Goal: Task Accomplishment & Management: Complete application form

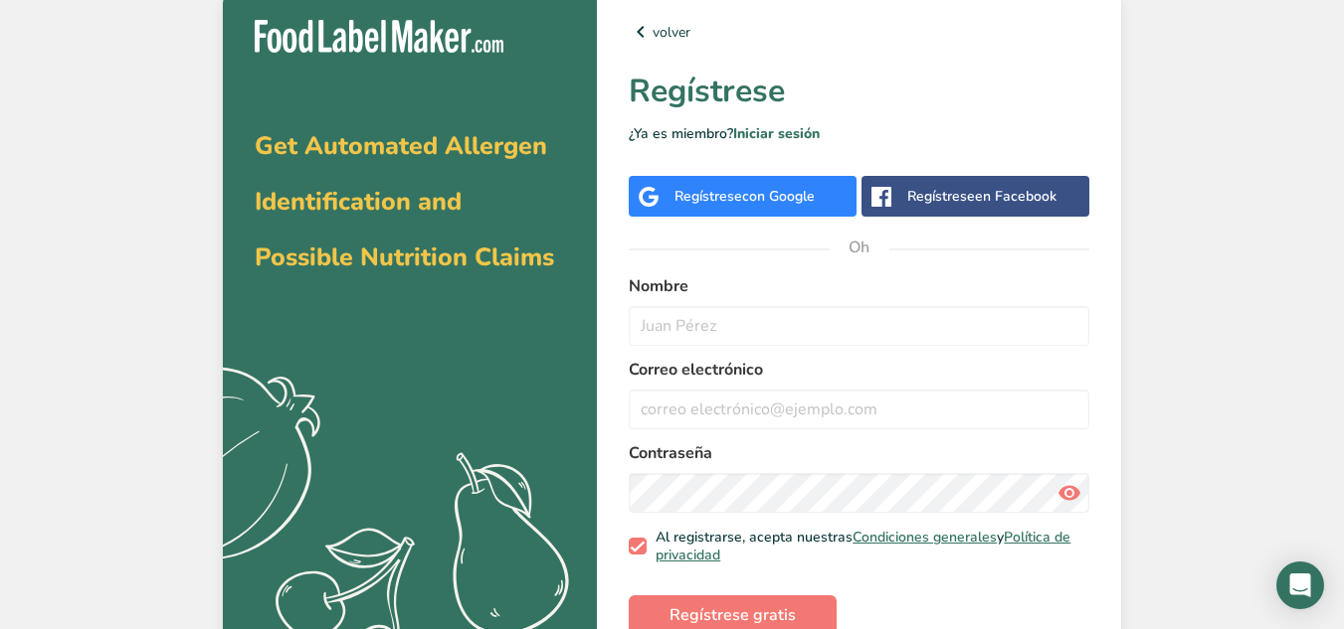
click at [812, 196] on font "con Google" at bounding box center [778, 196] width 73 height 19
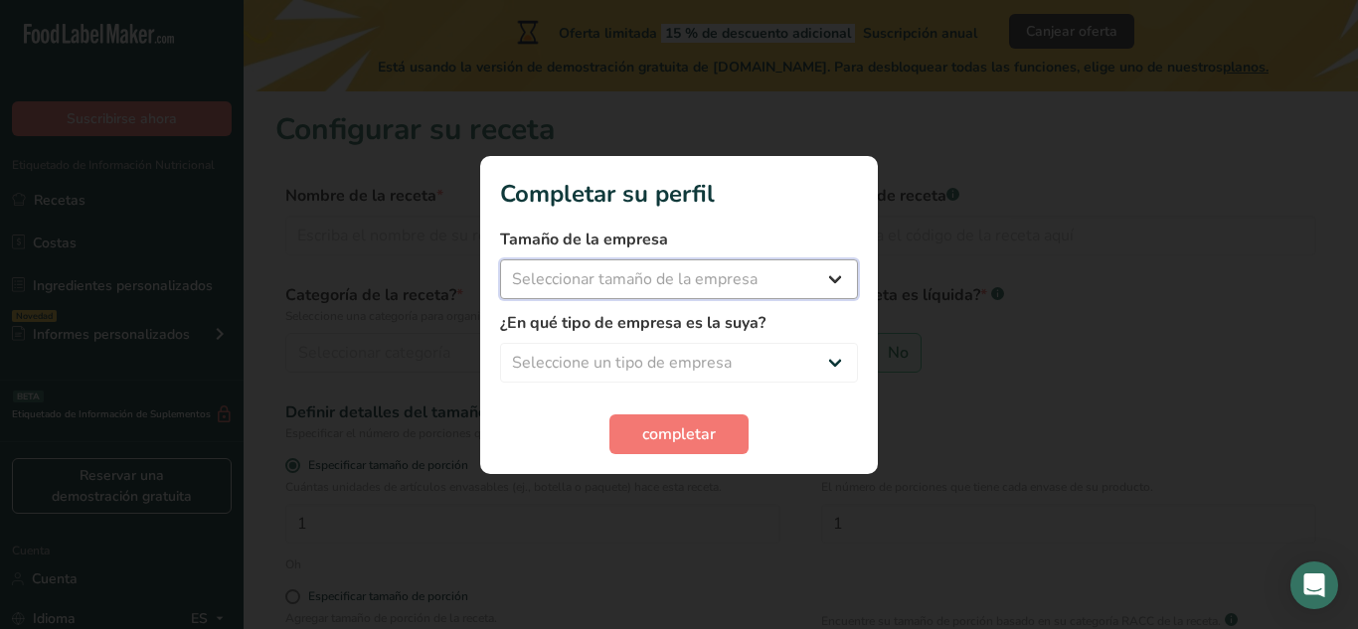
click at [790, 292] on select "Seleccionar tamaño de la empresa Menos de 10 empleados De 10 a 50 empleados De …" at bounding box center [679, 280] width 358 height 40
click at [955, 354] on div at bounding box center [679, 314] width 1358 height 629
click at [648, 430] on font "completar" at bounding box center [679, 435] width 74 height 22
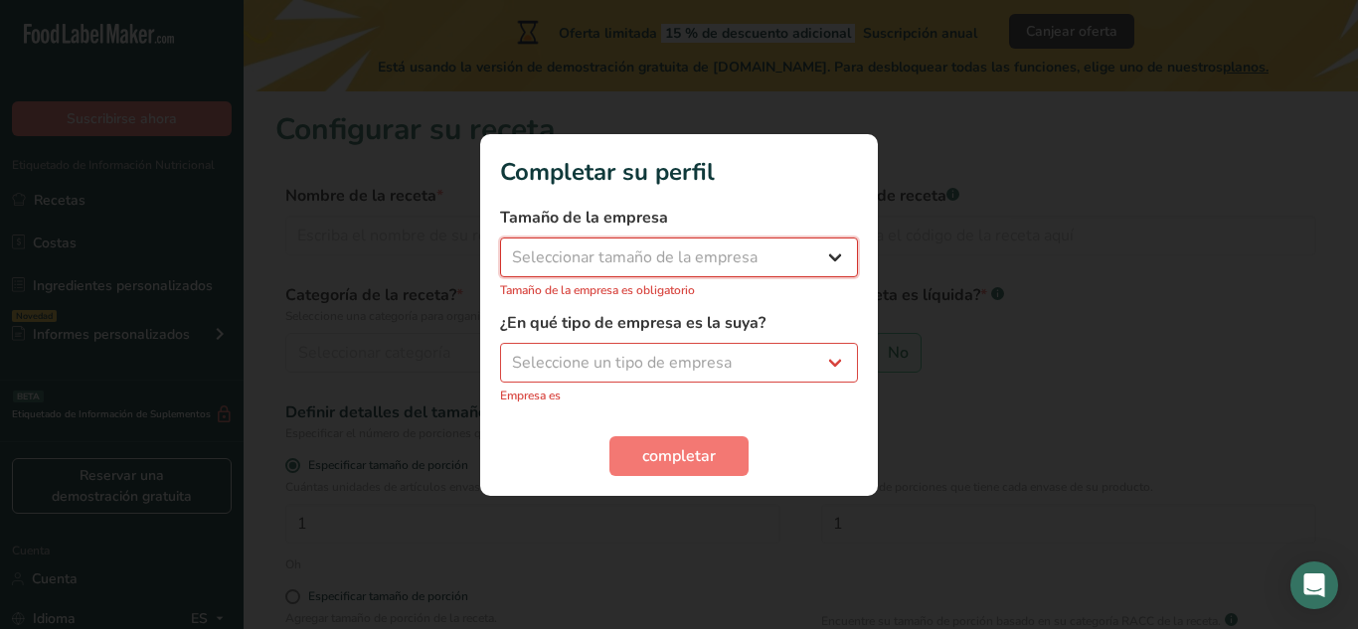
click at [664, 264] on select "Seleccionar tamaño de la empresa Menos de 10 empleados De 10 a 50 empleados De …" at bounding box center [679, 258] width 358 height 40
select select "1"
click at [500, 248] on select "Seleccionar tamaño de la empresa Menos de 10 empleados De 10 a 50 empleados De …" at bounding box center [679, 258] width 358 height 40
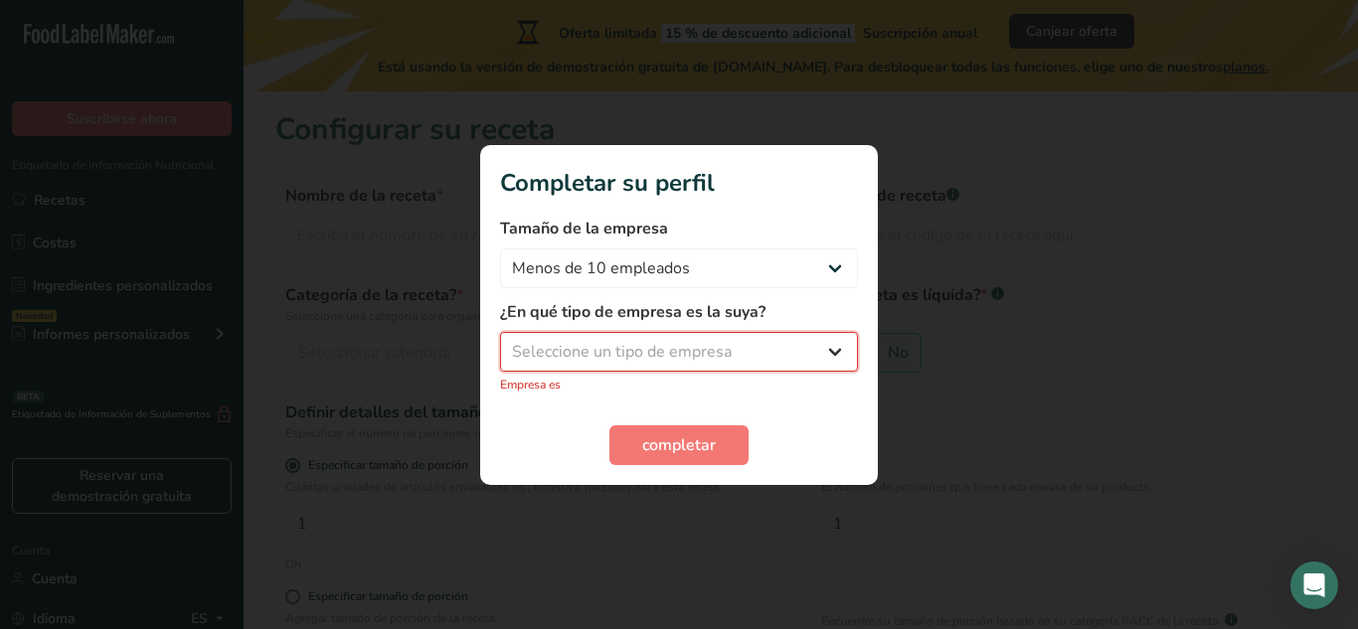
click at [658, 351] on select "Seleccione un tipo de empresa Fabricante de alimentos envasados Restaurante y c…" at bounding box center [679, 352] width 358 height 40
select select "8"
click at [500, 342] on select "Seleccione un tipo de empresa Fabricante de alimentos envasados Restaurante y c…" at bounding box center [679, 352] width 358 height 40
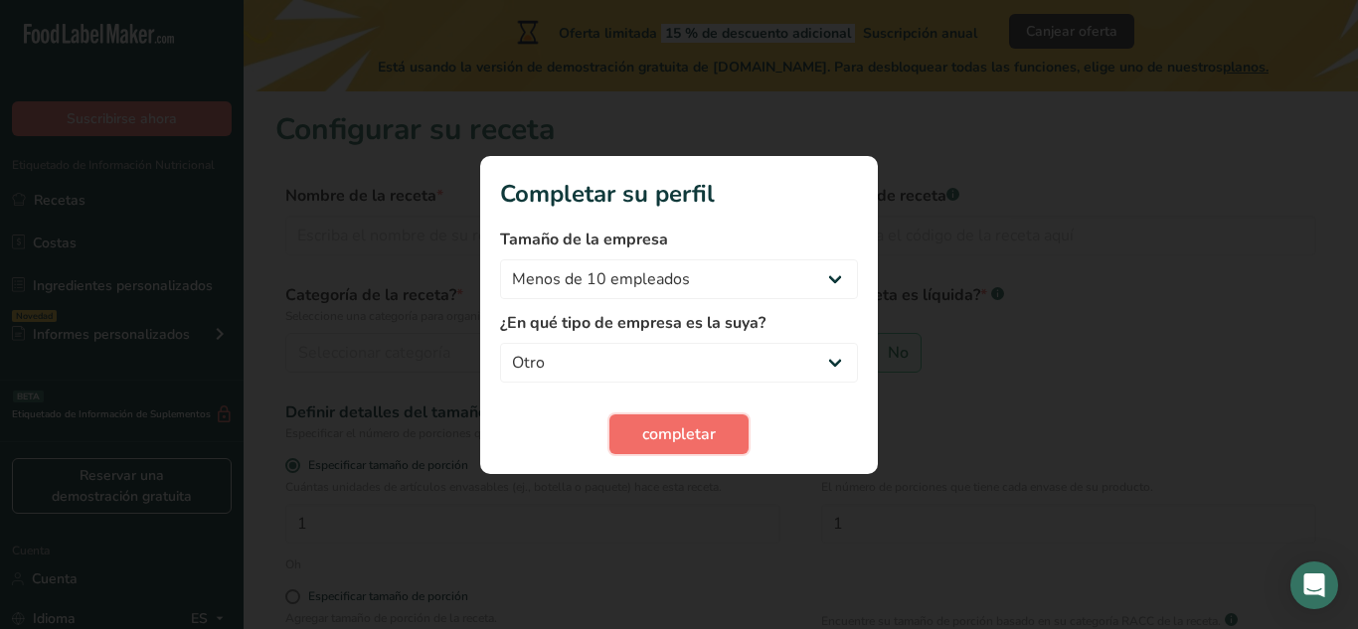
click at [707, 442] on font "completar" at bounding box center [679, 435] width 74 height 22
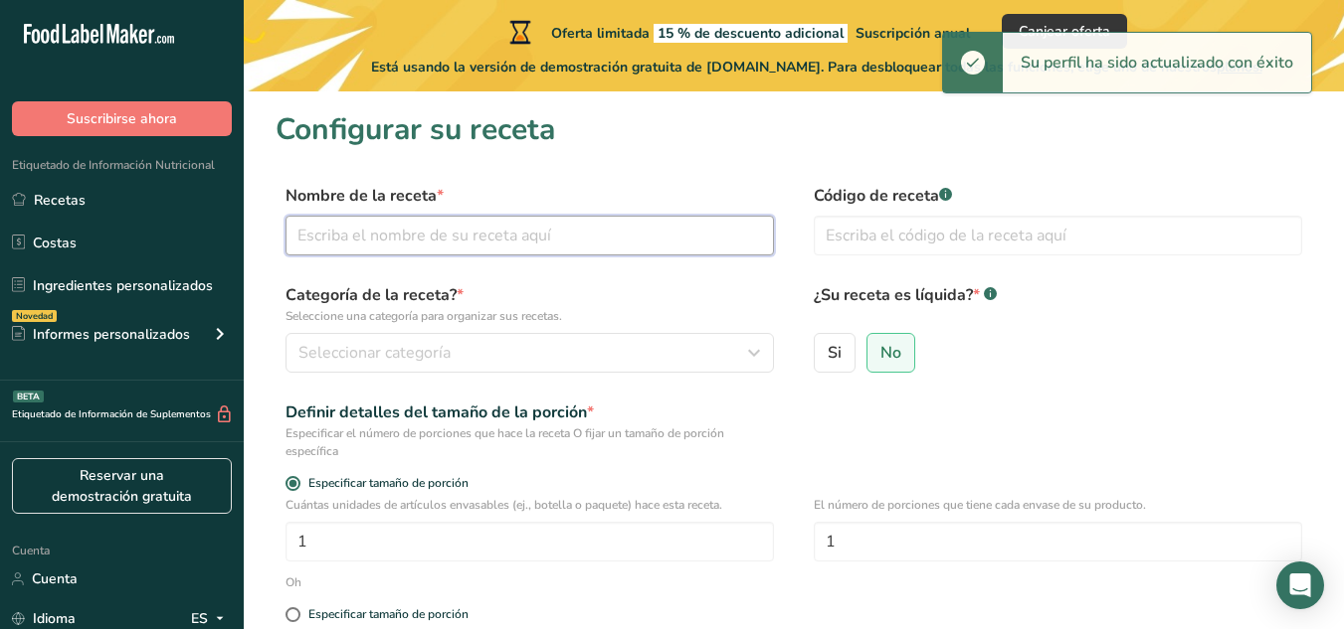
click at [579, 223] on input "text" at bounding box center [529, 236] width 488 height 40
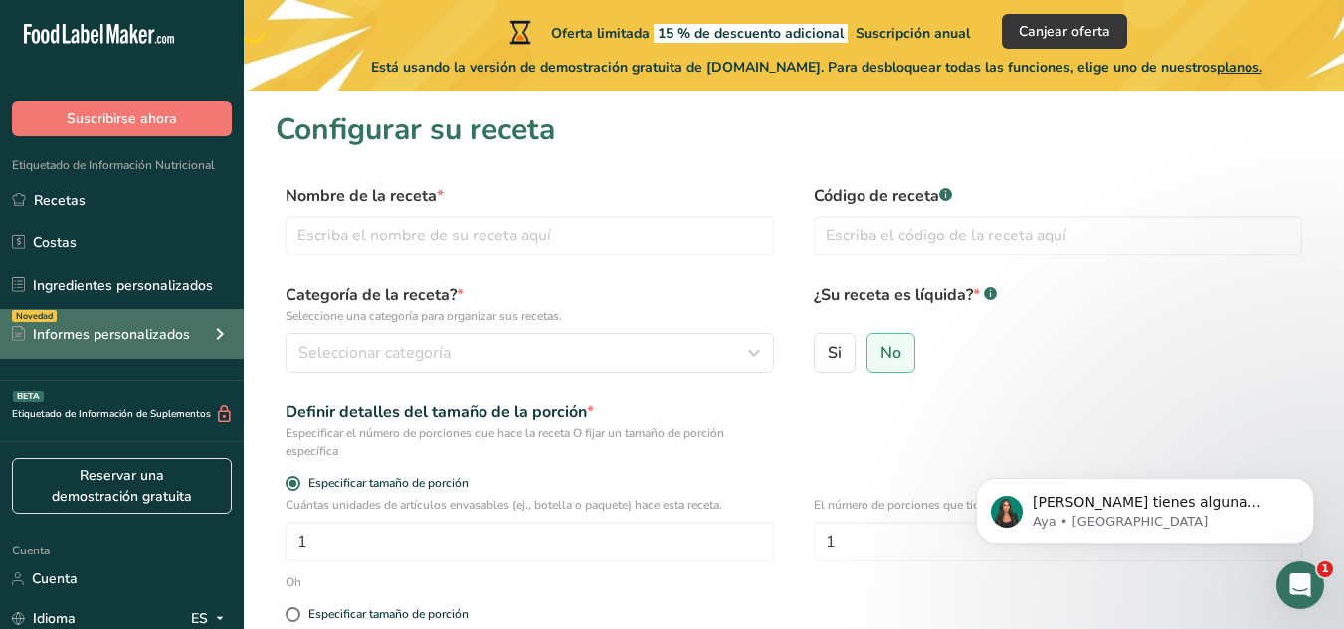
click at [146, 331] on font "Informes personalizados" at bounding box center [111, 334] width 157 height 19
